Goal: Navigation & Orientation: Find specific page/section

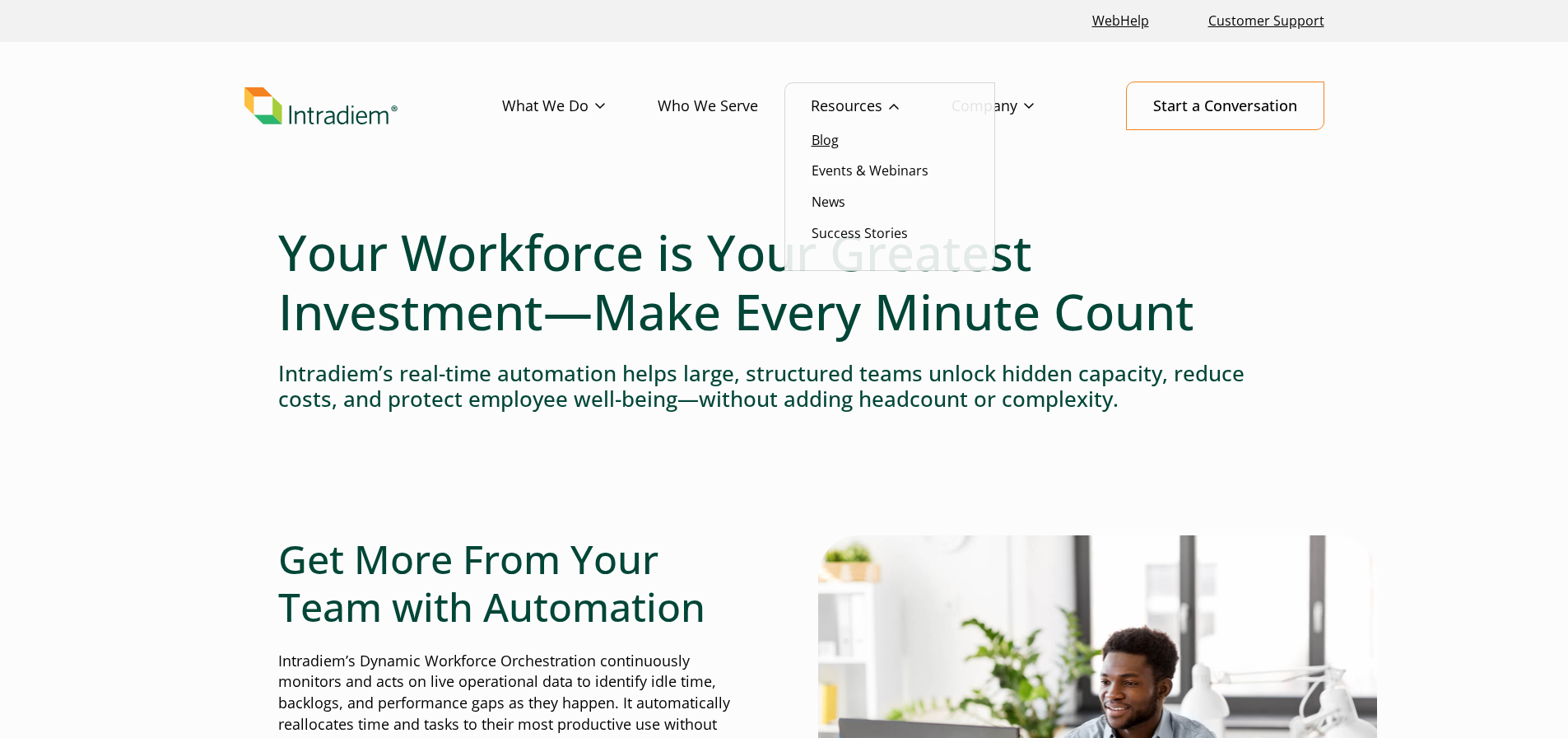
click at [827, 135] on link "Blog" at bounding box center [825, 140] width 27 height 18
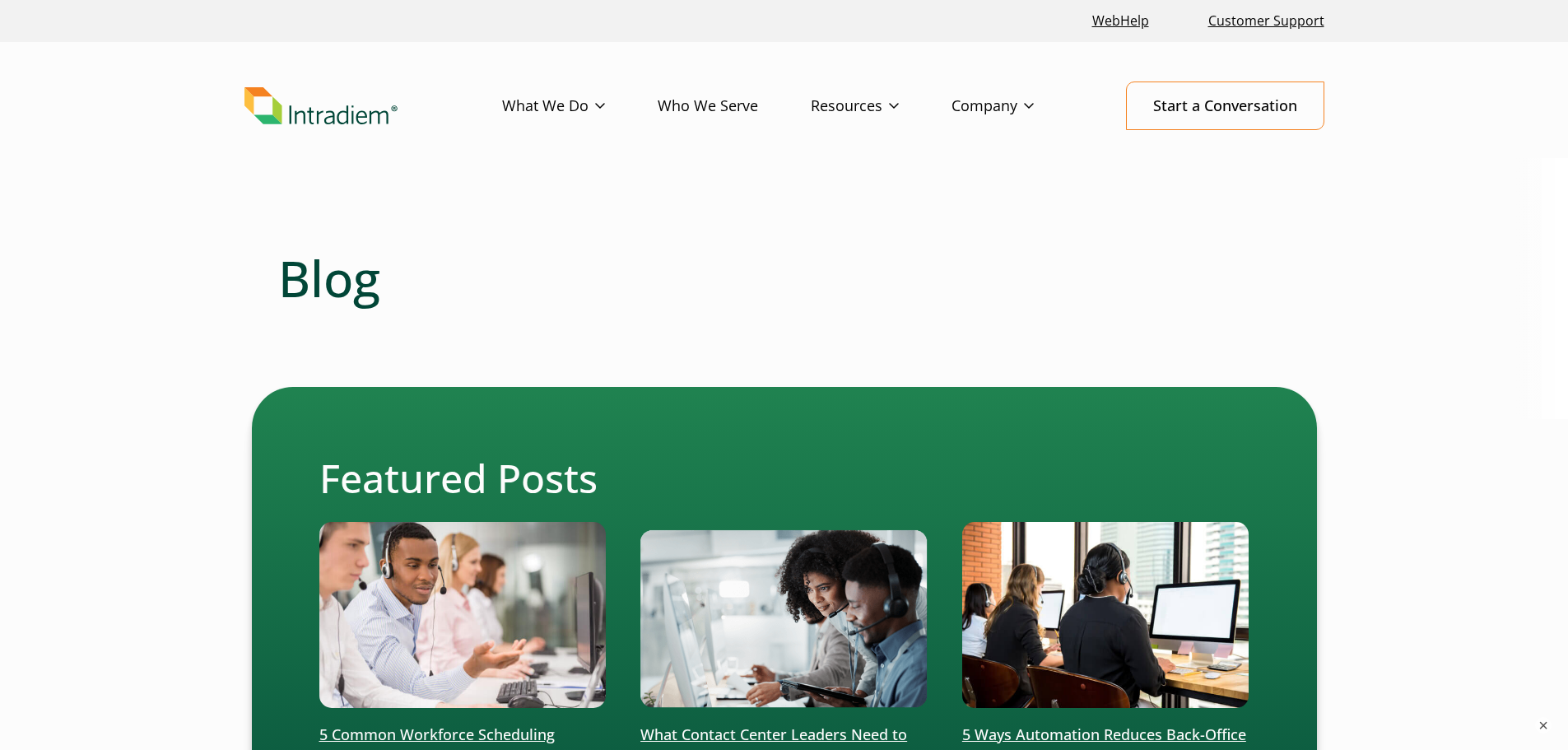
drag, startPoint x: 166, startPoint y: 245, endPoint x: 146, endPoint y: 212, distance: 38.6
